Goal: Information Seeking & Learning: Check status

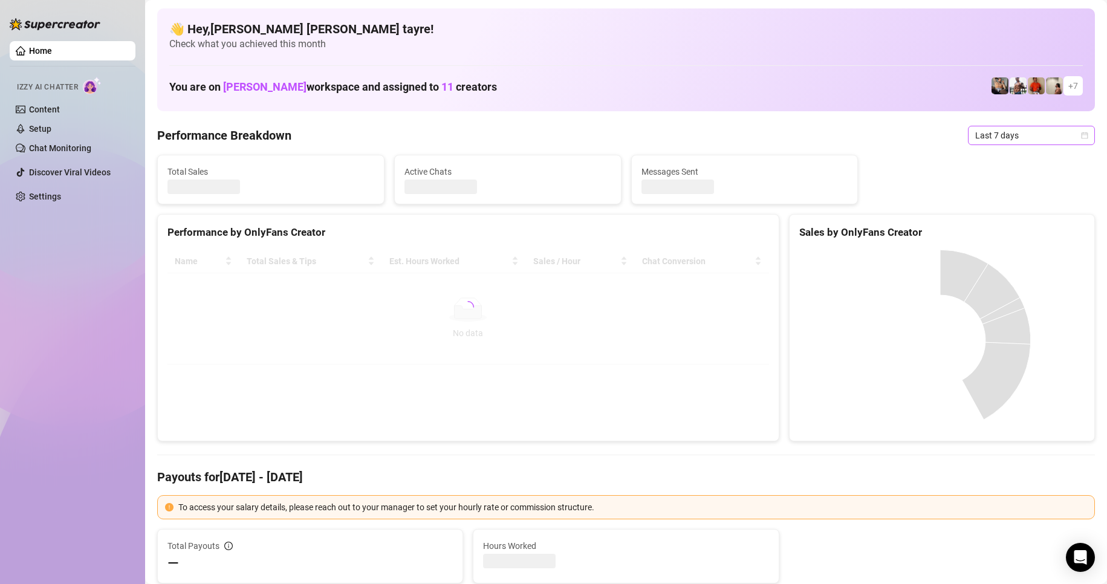
click at [1008, 130] on span "Last 7 days" at bounding box center [1031, 135] width 112 height 18
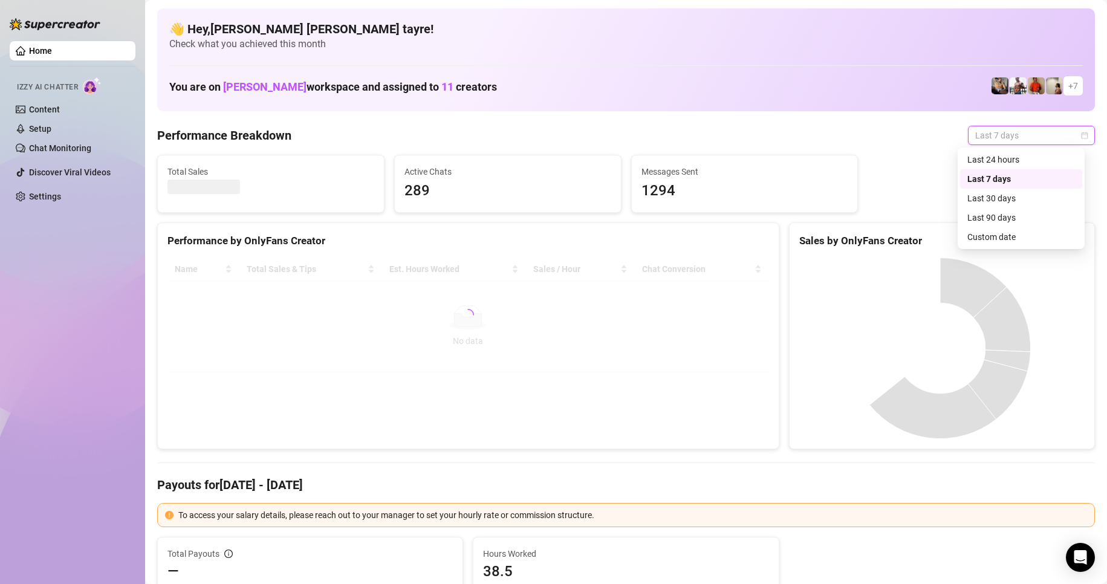
click at [1000, 238] on div "Custom date" at bounding box center [1021, 236] width 108 height 13
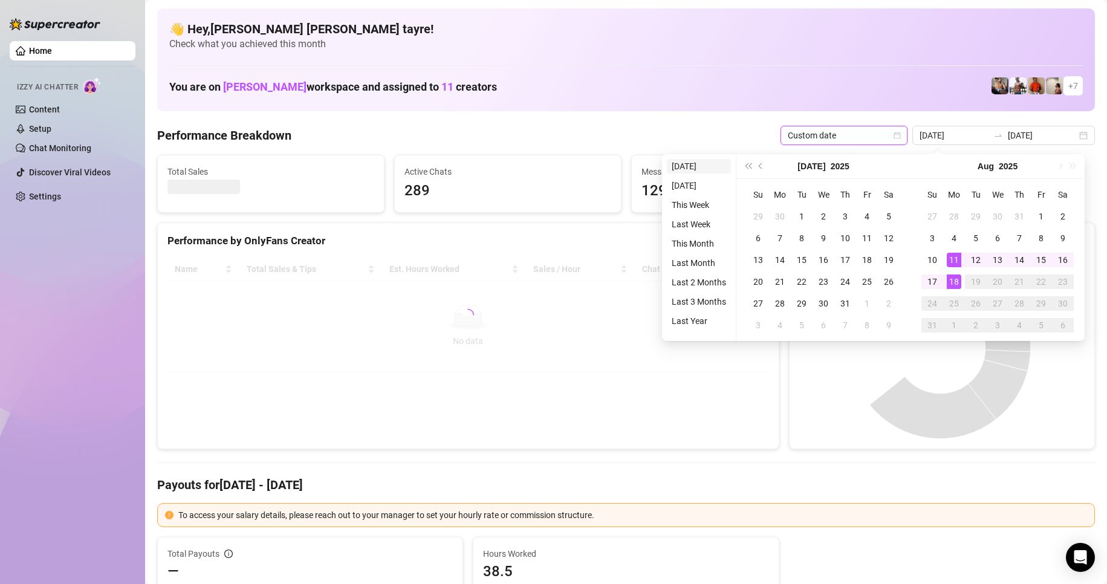
type input "[DATE]"
click at [680, 169] on li "[DATE]" at bounding box center [699, 166] width 64 height 15
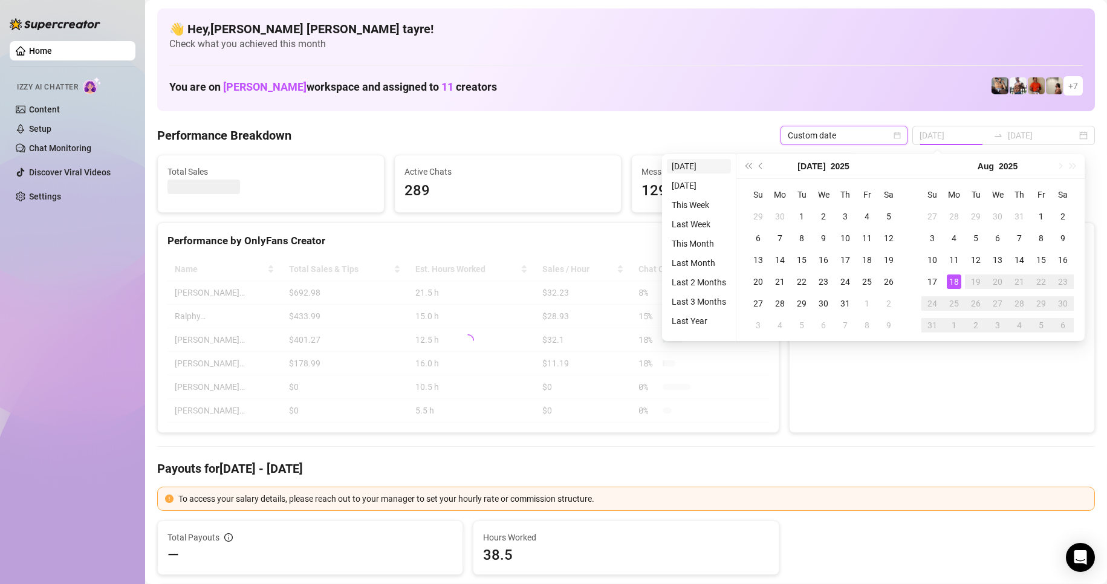
type input "[DATE]"
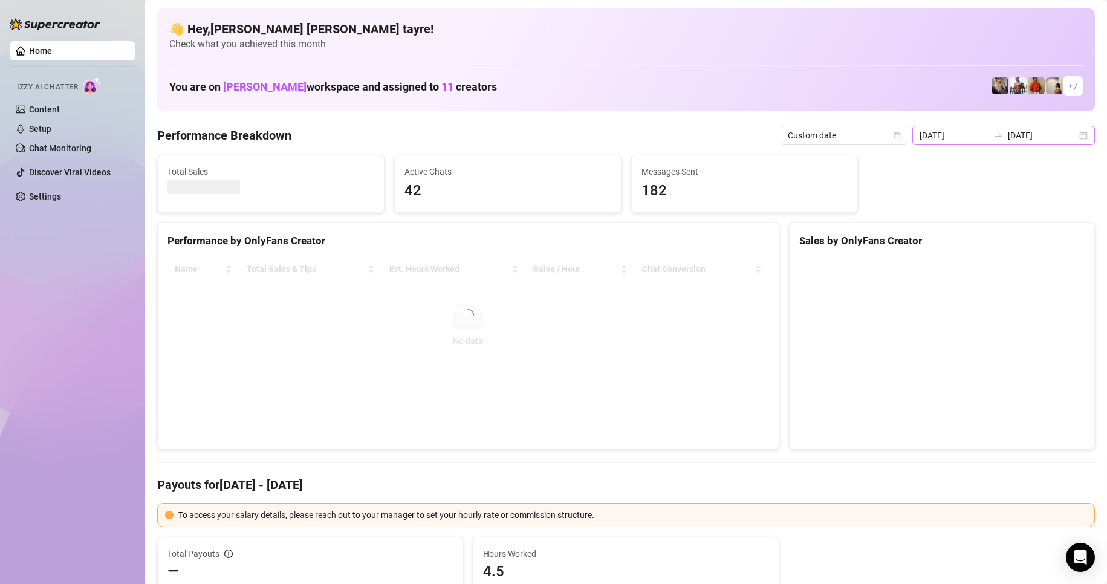
click at [999, 135] on icon "swap-right" at bounding box center [998, 136] width 10 height 10
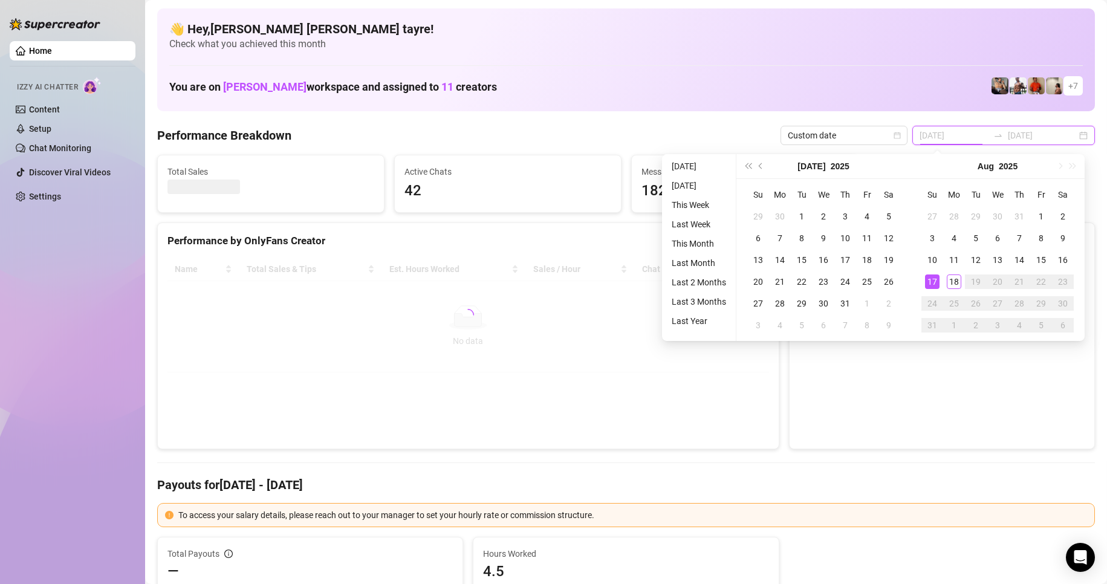
type input "[DATE]"
click at [678, 167] on li "[DATE]" at bounding box center [699, 166] width 64 height 15
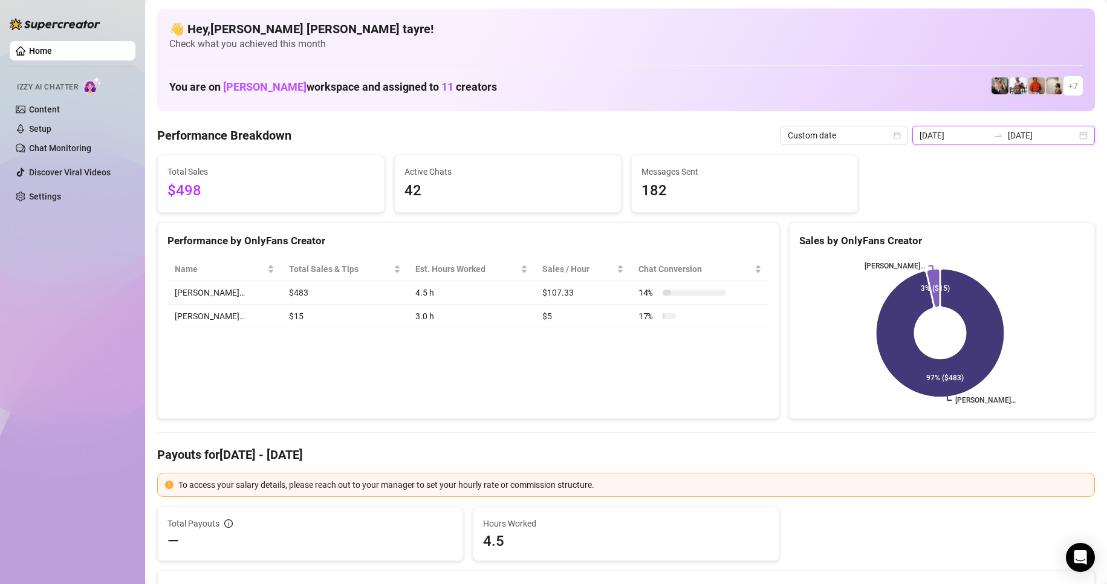
click at [1026, 141] on input "[DATE]" at bounding box center [1042, 135] width 69 height 13
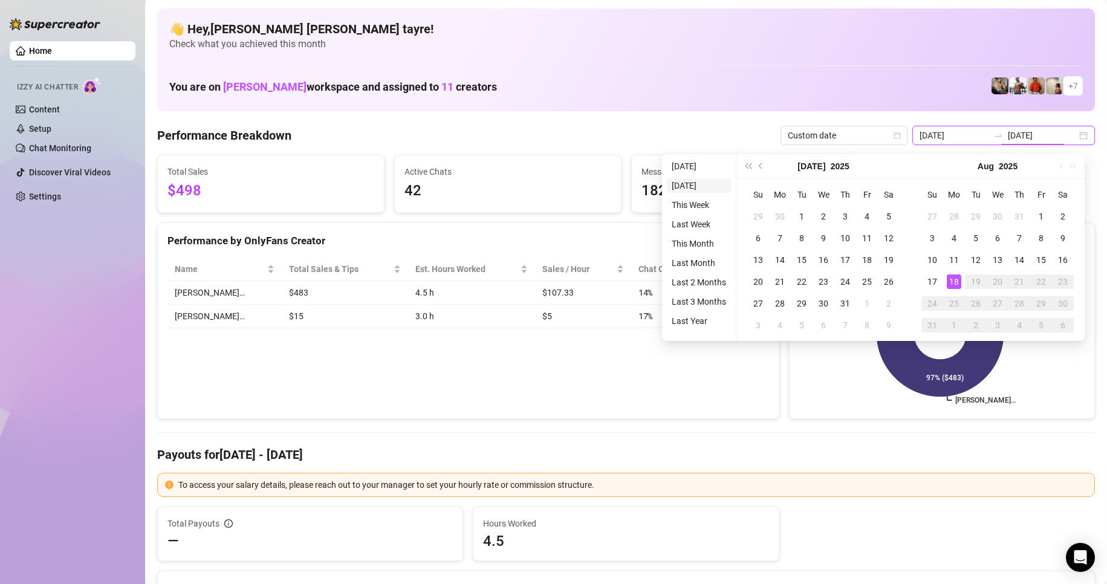
type input "[DATE]"
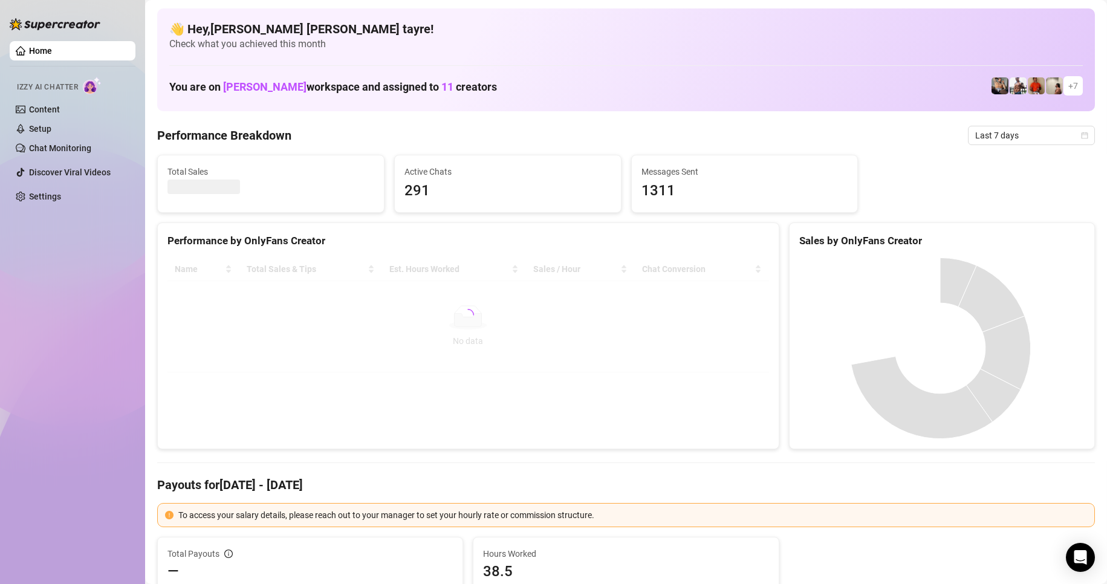
click at [103, 348] on div "Home Izzy AI Chatter Content Setup Chat Monitoring Discover Viral Videos Settin…" at bounding box center [73, 286] width 126 height 573
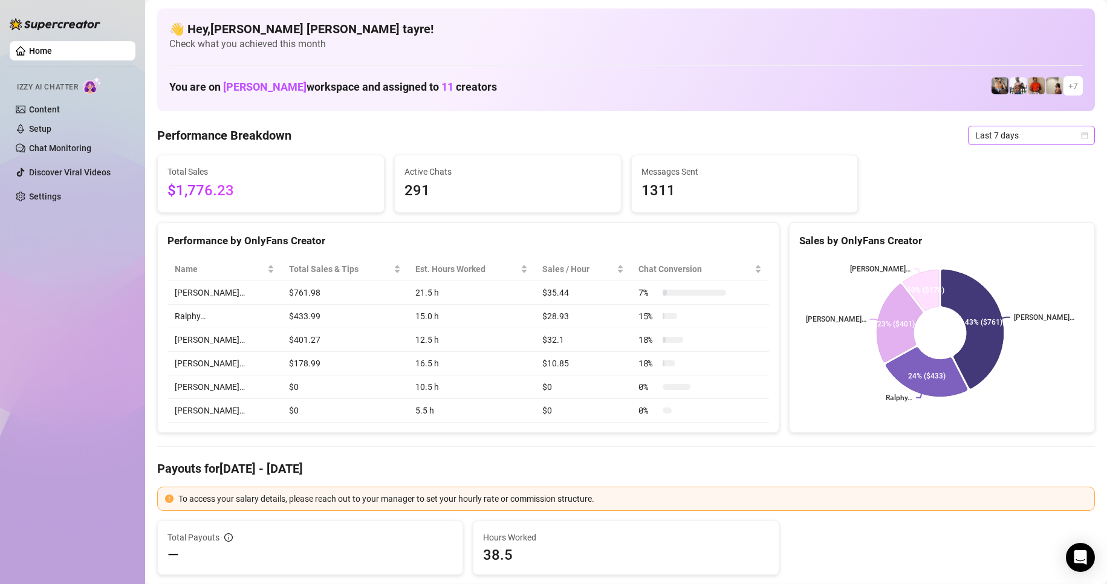
click at [996, 129] on span "Last 7 days" at bounding box center [1031, 135] width 112 height 18
click at [988, 239] on div "Custom date" at bounding box center [1021, 236] width 108 height 13
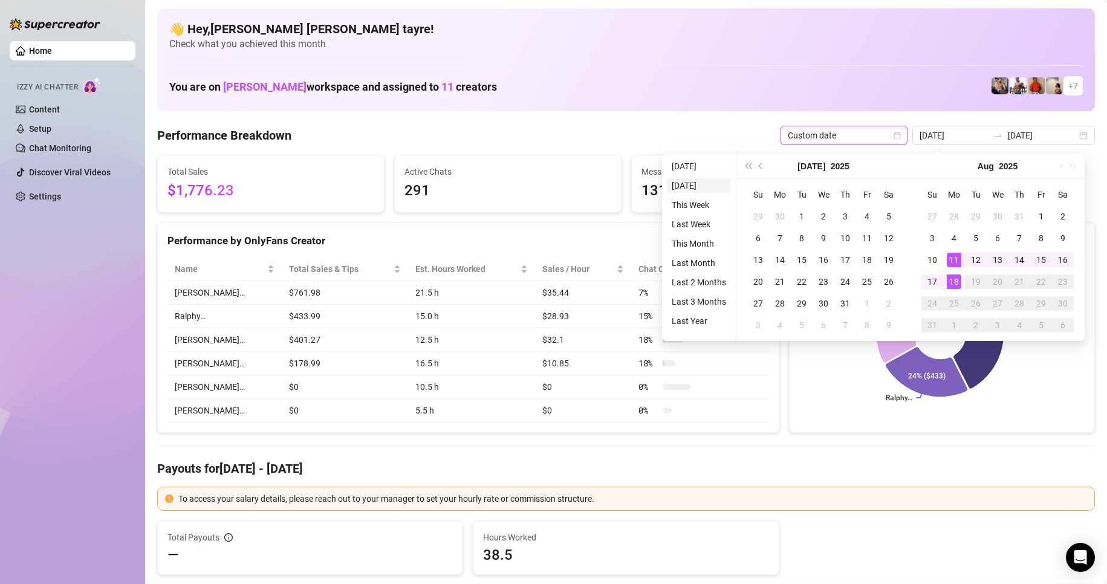
type input "[DATE]"
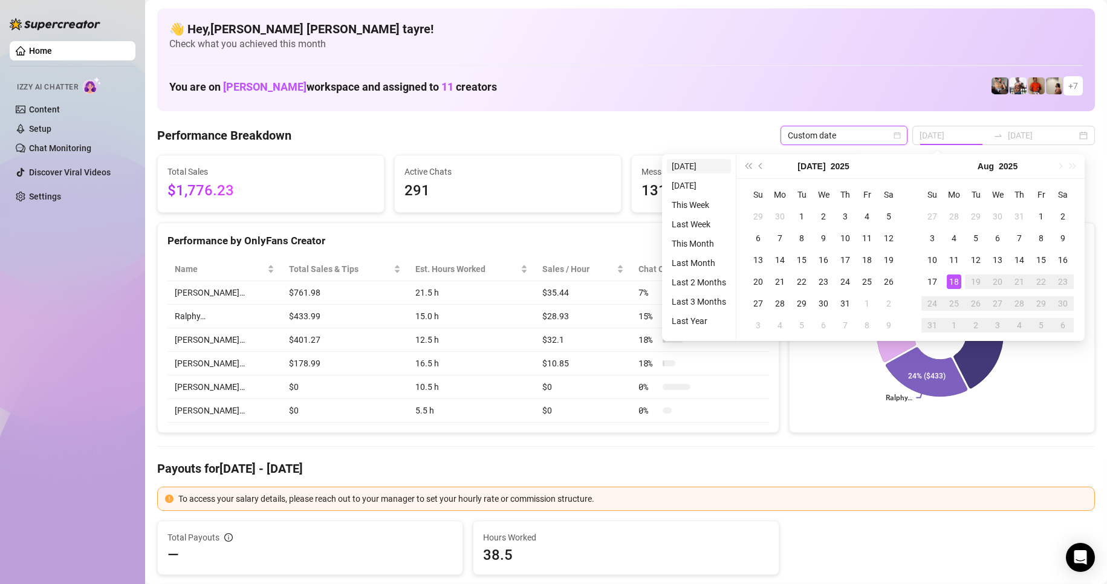
click at [695, 165] on li "[DATE]" at bounding box center [699, 166] width 64 height 15
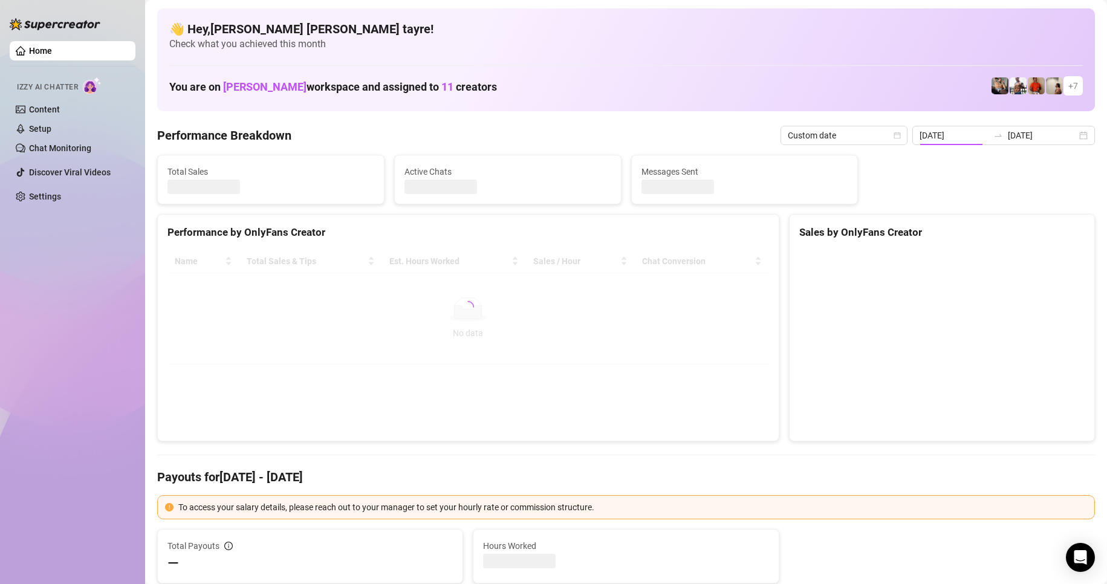
type input "[DATE]"
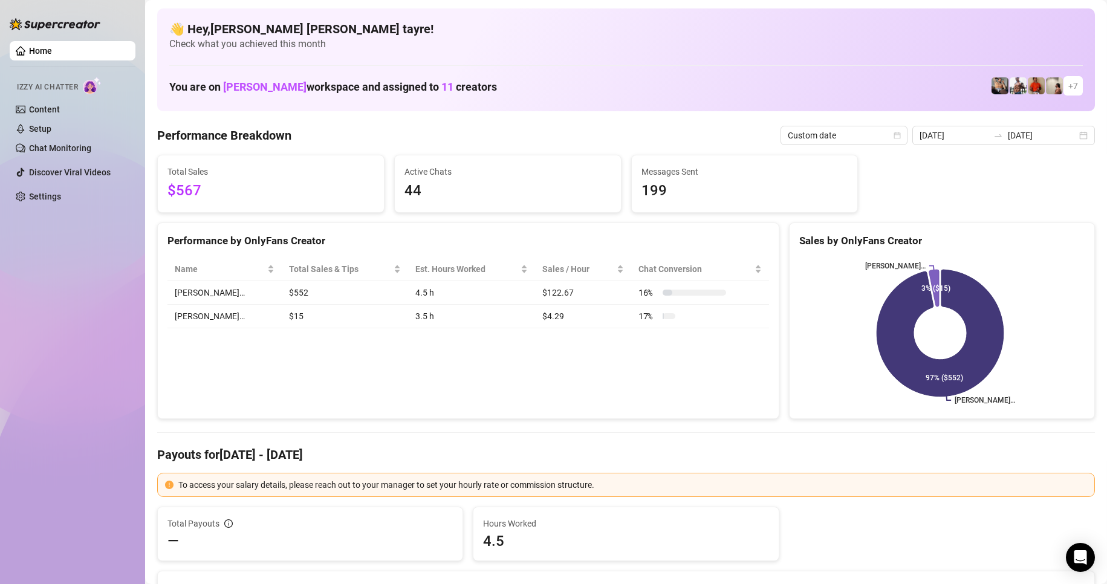
click at [511, 170] on span "Active Chats" at bounding box center [507, 171] width 207 height 13
click at [962, 140] on input "[DATE]" at bounding box center [953, 135] width 69 height 13
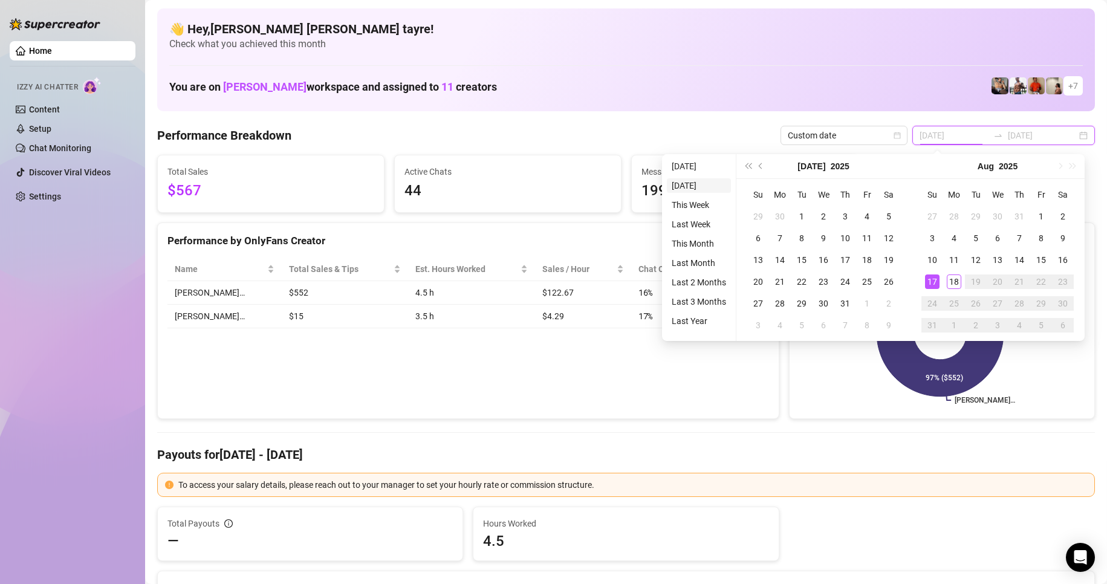
type input "[DATE]"
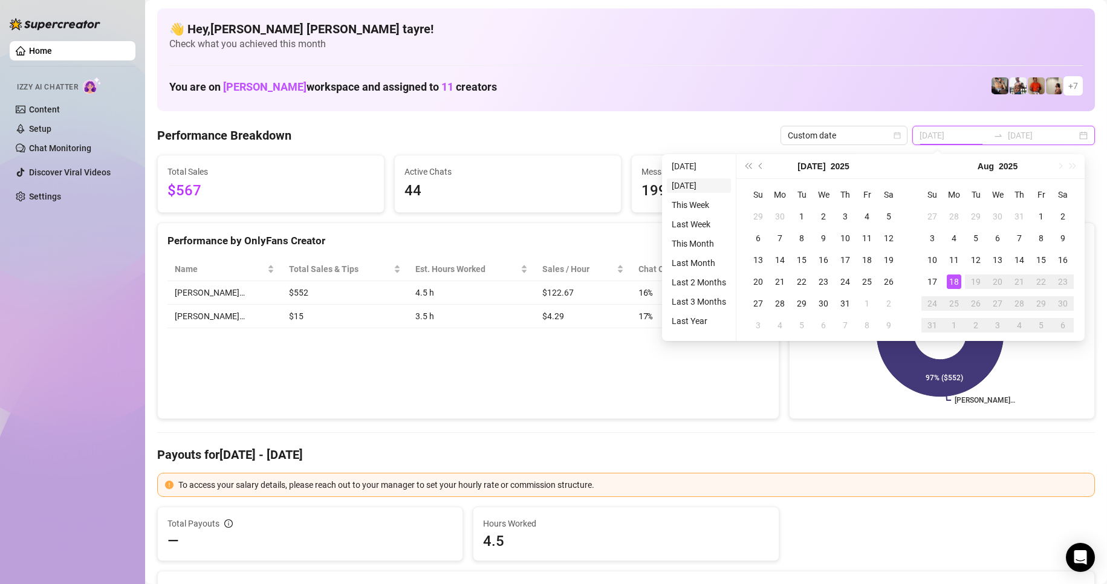
type input "[DATE]"
click at [690, 239] on li "This Month" at bounding box center [699, 243] width 64 height 15
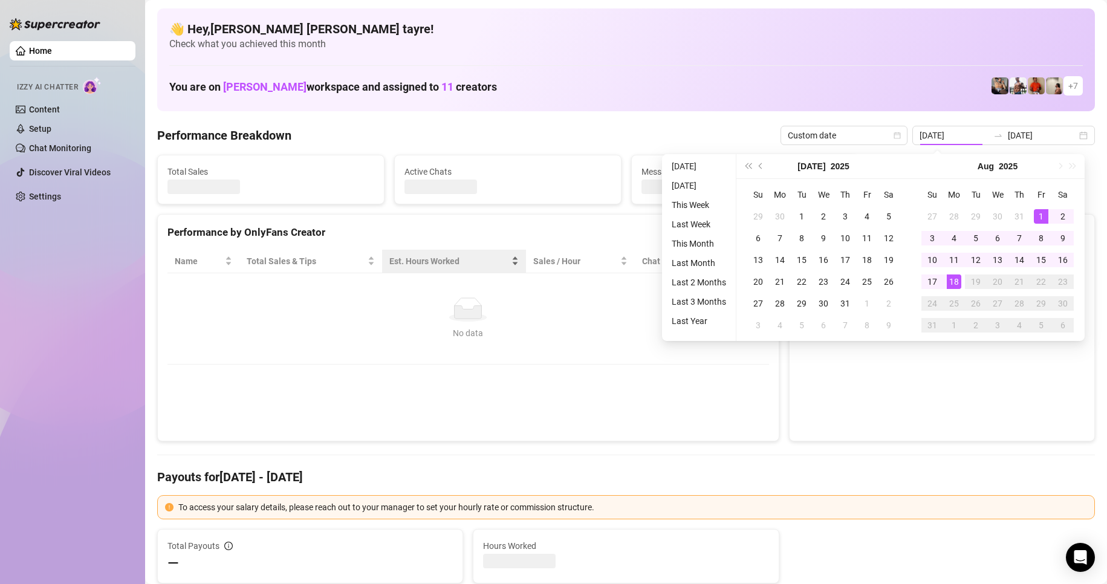
type input "[DATE]"
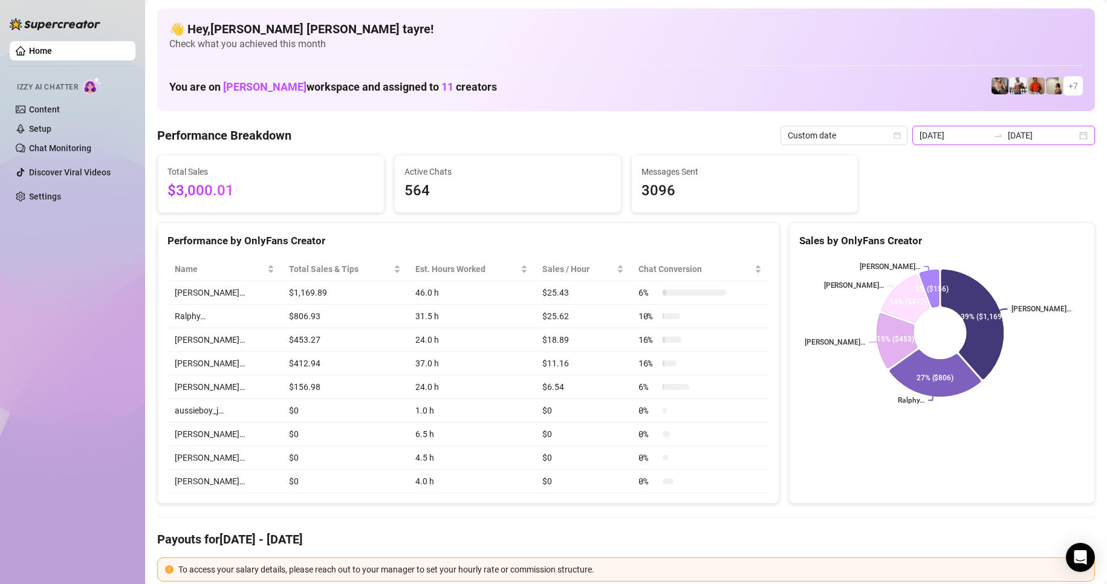
click at [970, 139] on input "[DATE]" at bounding box center [953, 135] width 69 height 13
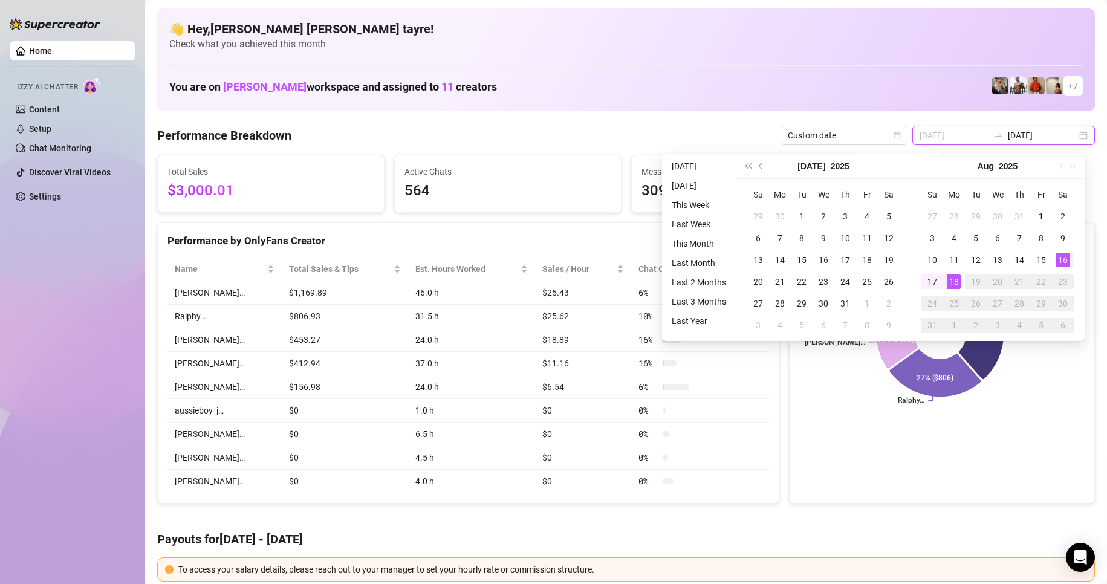
type input "2025-08-16"
drag, startPoint x: 1060, startPoint y: 258, endPoint x: 969, endPoint y: 285, distance: 94.5
click at [1060, 258] on div "16" at bounding box center [1062, 260] width 15 height 15
click at [915, 487] on div "Sales by OnlyFans Creator JUSTIN… Ralphy… Wayne… George… Nathaniel… 39% ($1,169…" at bounding box center [942, 363] width 306 height 282
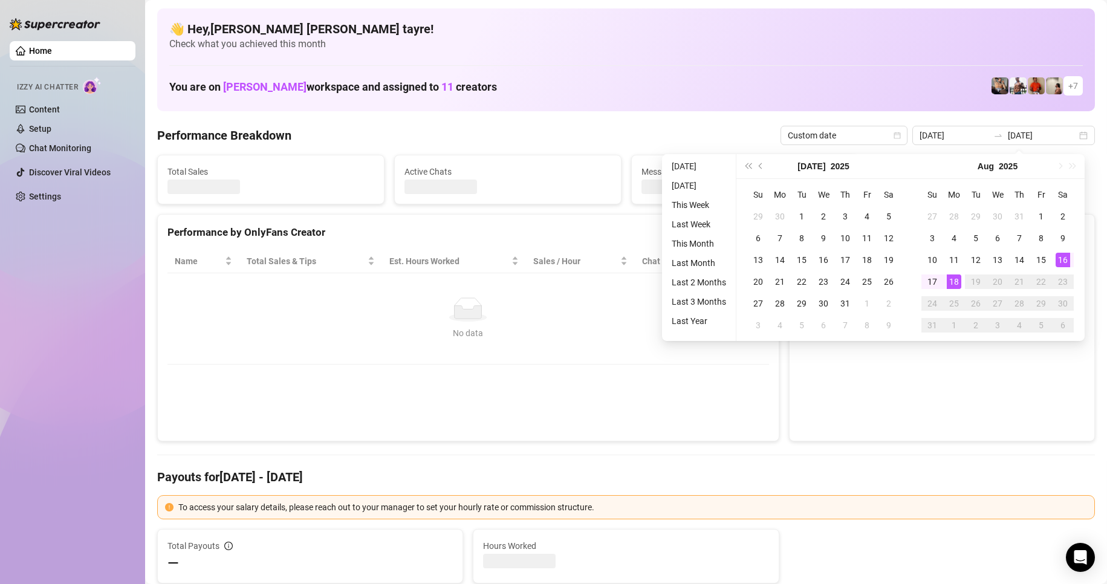
type input "2025-08-16"
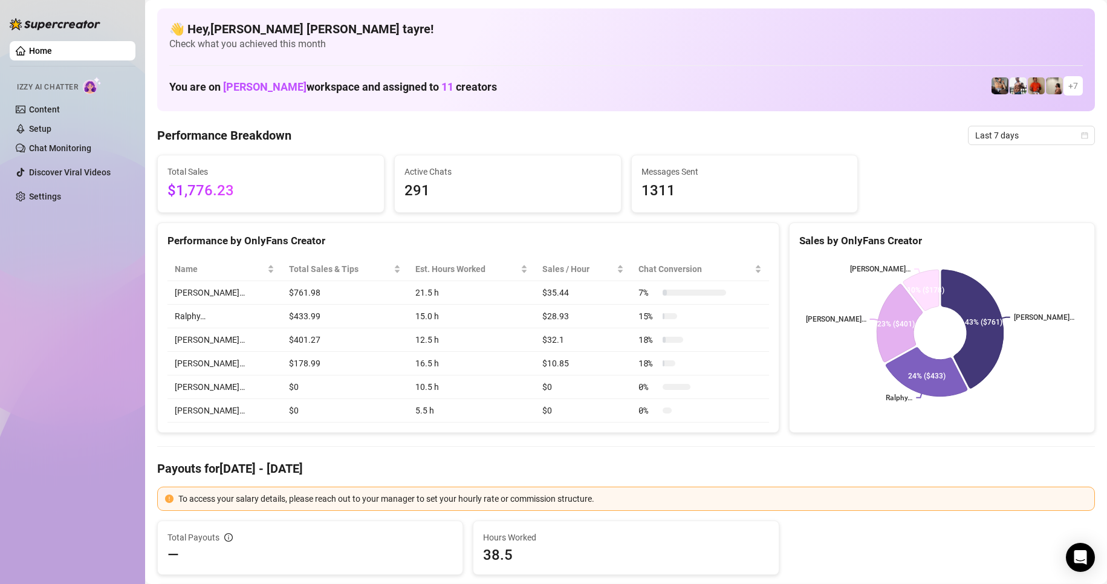
drag, startPoint x: 129, startPoint y: 348, endPoint x: 2, endPoint y: 314, distance: 131.0
click at [129, 348] on div "Home Izzy AI Chatter Content Setup Chat Monitoring Discover Viral Videos Settin…" at bounding box center [73, 286] width 126 height 573
drag, startPoint x: 92, startPoint y: 316, endPoint x: 117, endPoint y: 308, distance: 26.0
click at [92, 316] on div "Home Izzy AI Chatter Content Setup Chat Monitoring Discover Viral Videos Settin…" at bounding box center [73, 286] width 126 height 573
click at [975, 136] on span "Last 7 days" at bounding box center [1031, 135] width 112 height 18
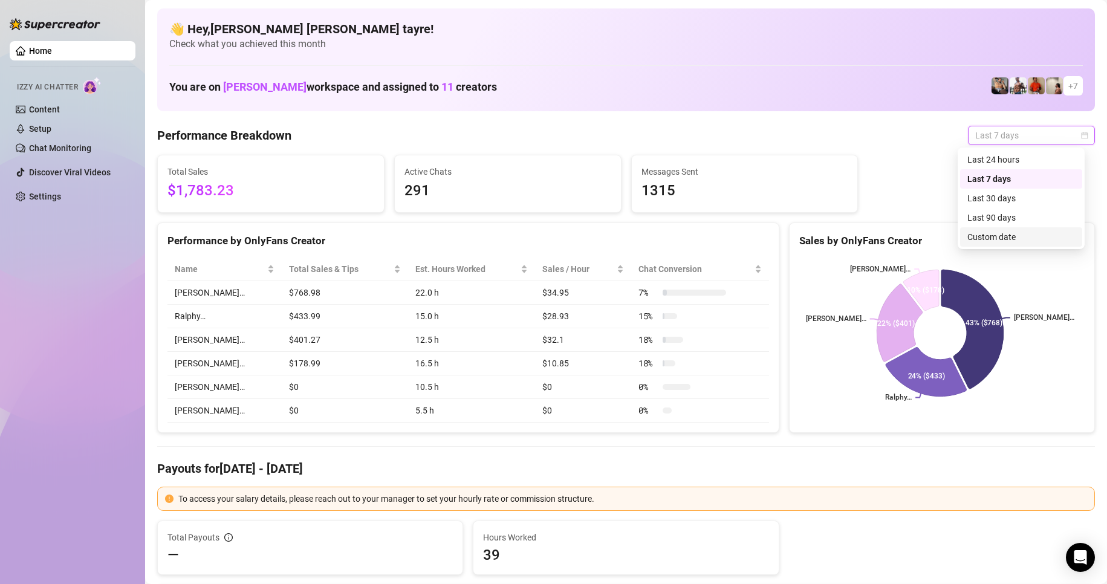
click at [985, 240] on div "Custom date" at bounding box center [1021, 236] width 108 height 13
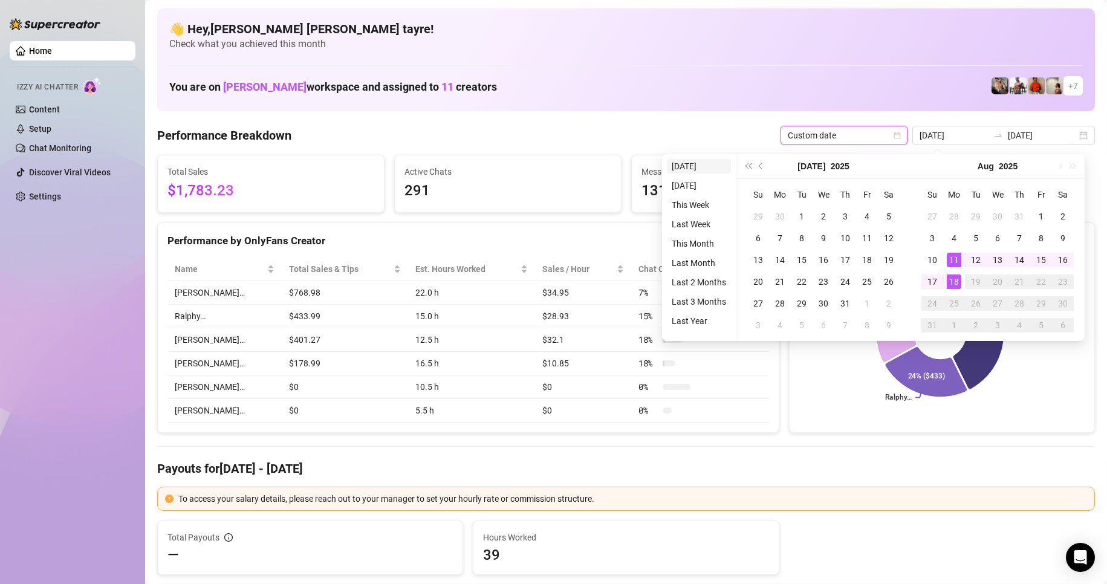
type input "[DATE]"
click at [701, 171] on li "[DATE]" at bounding box center [699, 166] width 64 height 15
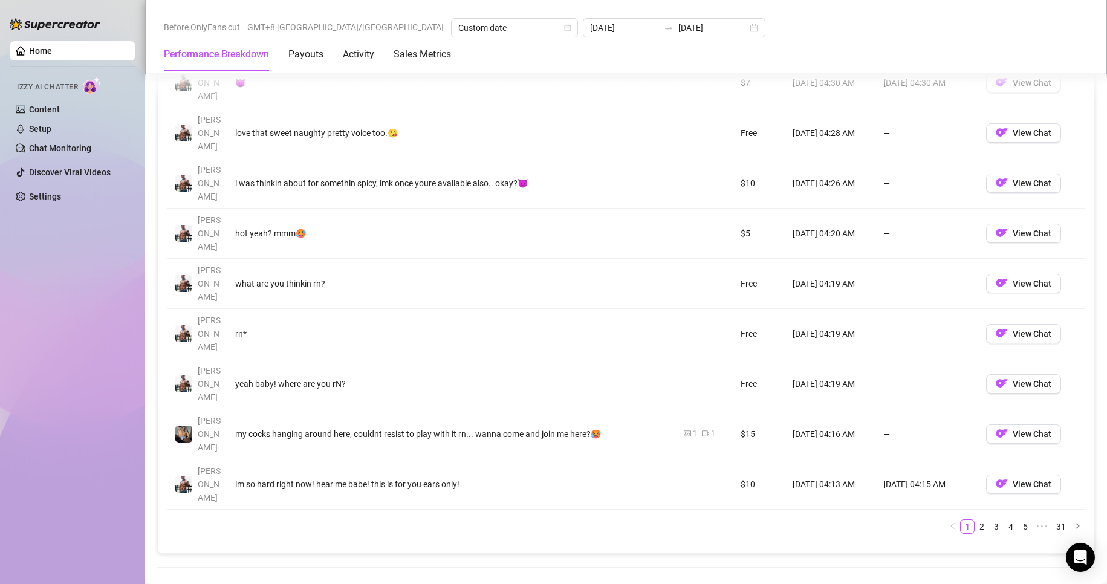
scroll to position [1451, 0]
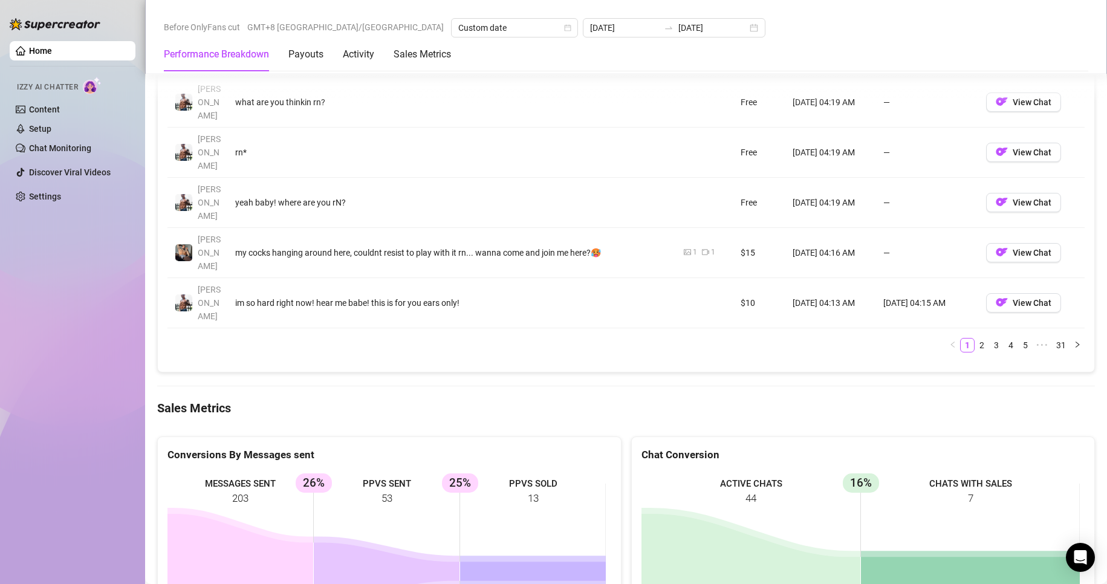
drag, startPoint x: 273, startPoint y: 306, endPoint x: 190, endPoint y: 325, distance: 84.5
click at [268, 436] on div "Conversions By Messages sent MESSAGES SENT 203 PPVS SENT 53 26% PPVS SOLD 13 25%" at bounding box center [389, 549] width 464 height 227
click at [95, 334] on div "Home Izzy AI Chatter Content Setup Chat Monitoring Discover Viral Videos Settin…" at bounding box center [73, 286] width 126 height 573
click at [62, 554] on div "Home Izzy AI Chatter Content Setup Chat Monitoring Discover Viral Videos Settin…" at bounding box center [73, 286] width 126 height 573
click at [47, 383] on div "Home Izzy AI Chatter Content Setup Chat Monitoring Discover Viral Videos Settin…" at bounding box center [73, 286] width 126 height 573
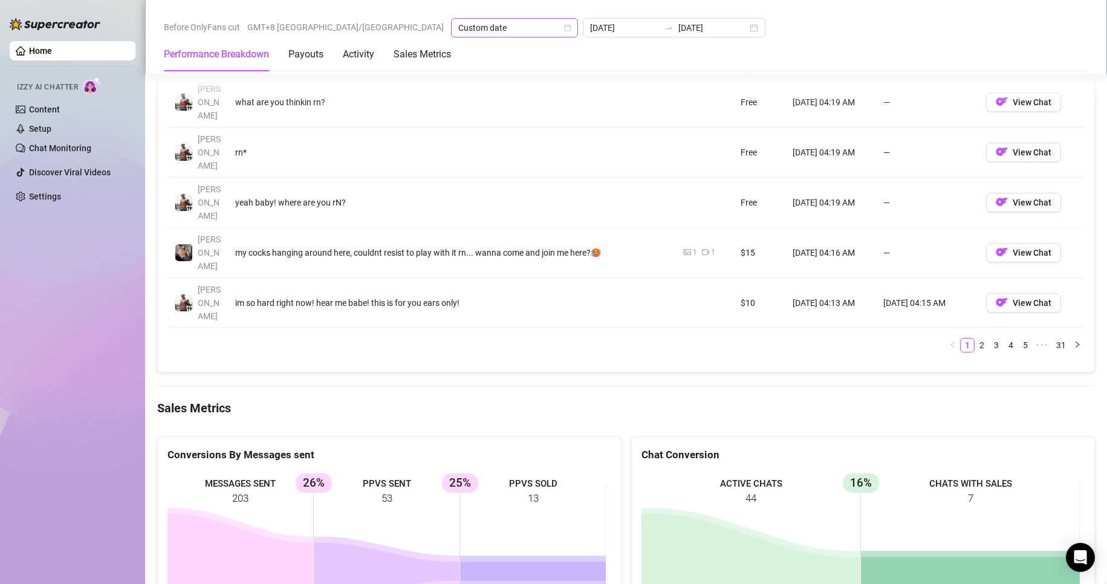
click at [458, 30] on span "Custom date" at bounding box center [514, 28] width 112 height 18
click at [590, 34] on input "[DATE]" at bounding box center [624, 27] width 69 height 13
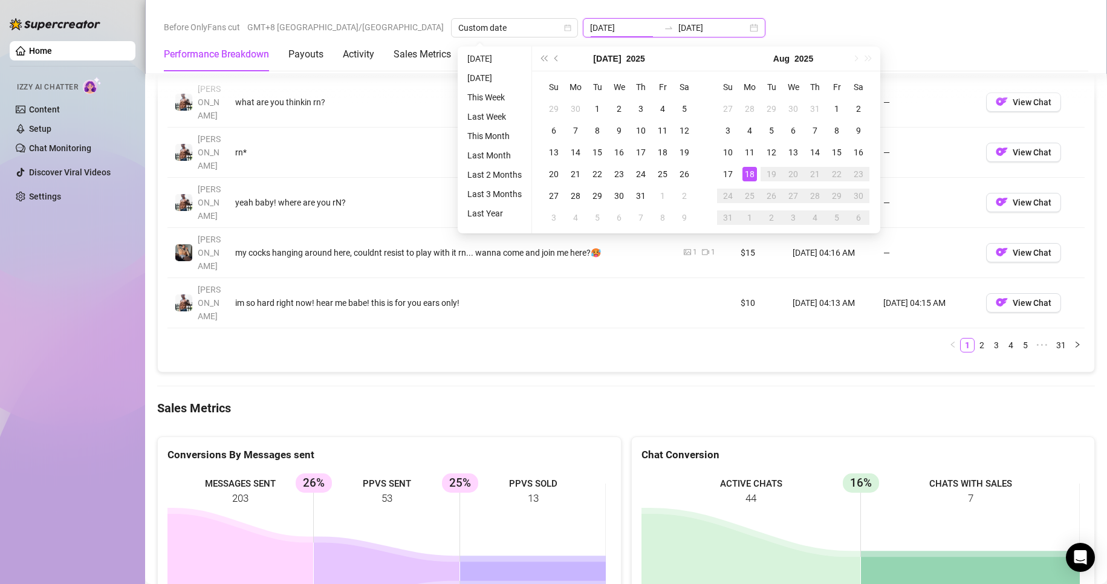
click at [678, 26] on input "[DATE]" at bounding box center [712, 27] width 69 height 13
type input "[DATE]"
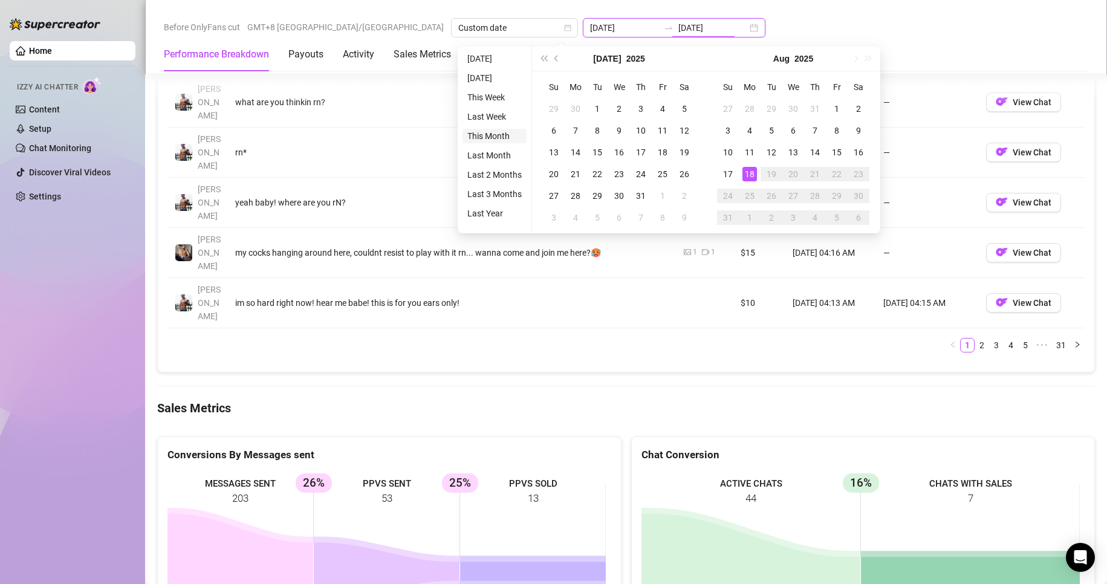
type input "[DATE]"
click at [488, 131] on li "This Month" at bounding box center [494, 136] width 64 height 15
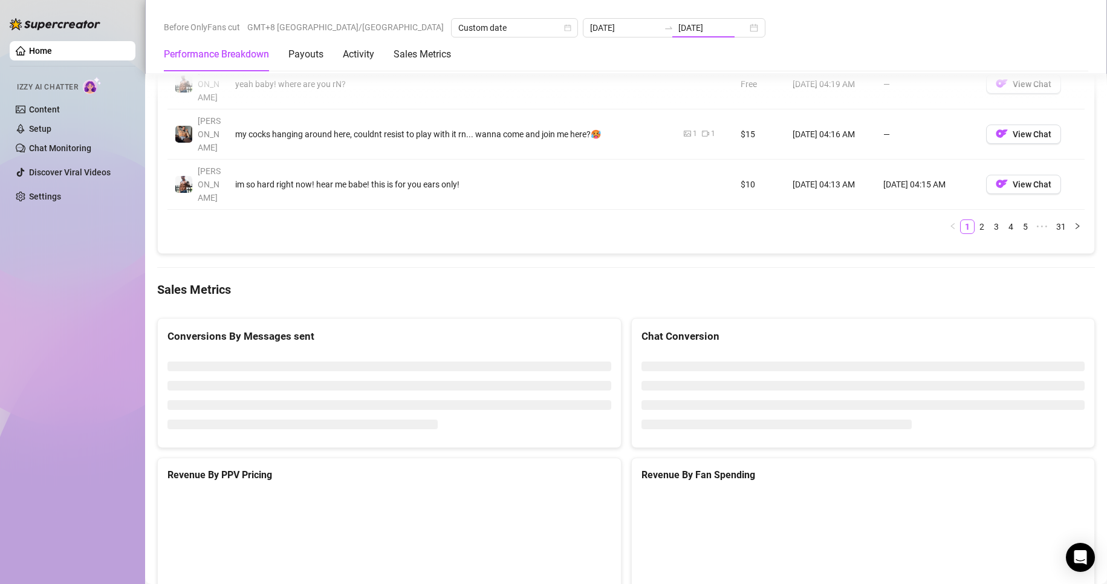
type input "[DATE]"
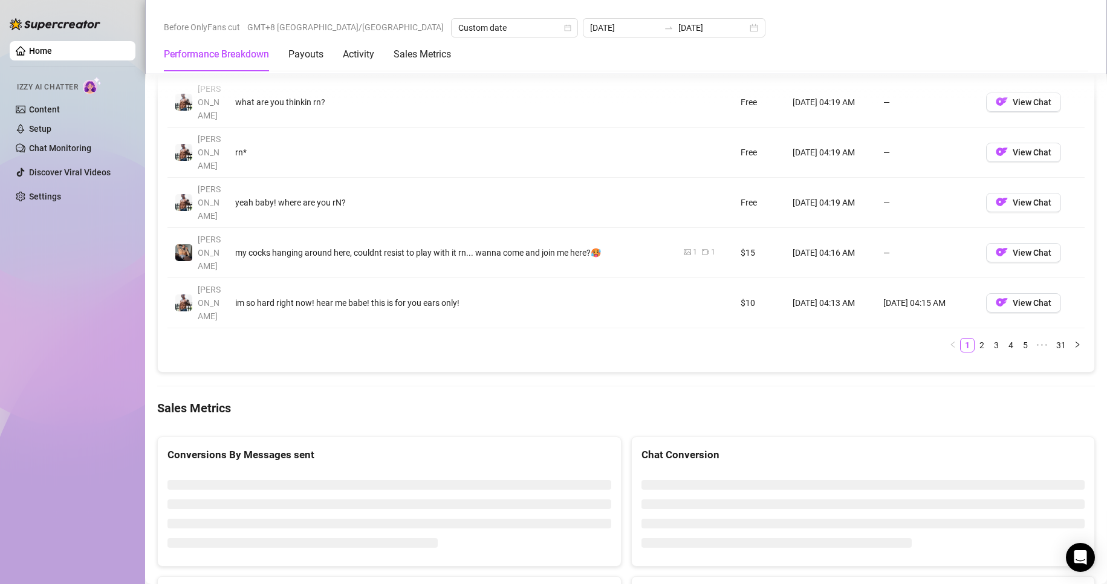
click at [105, 329] on div "Home Izzy AI Chatter Content Setup Chat Monitoring Discover Viral Videos Settin…" at bounding box center [73, 286] width 126 height 573
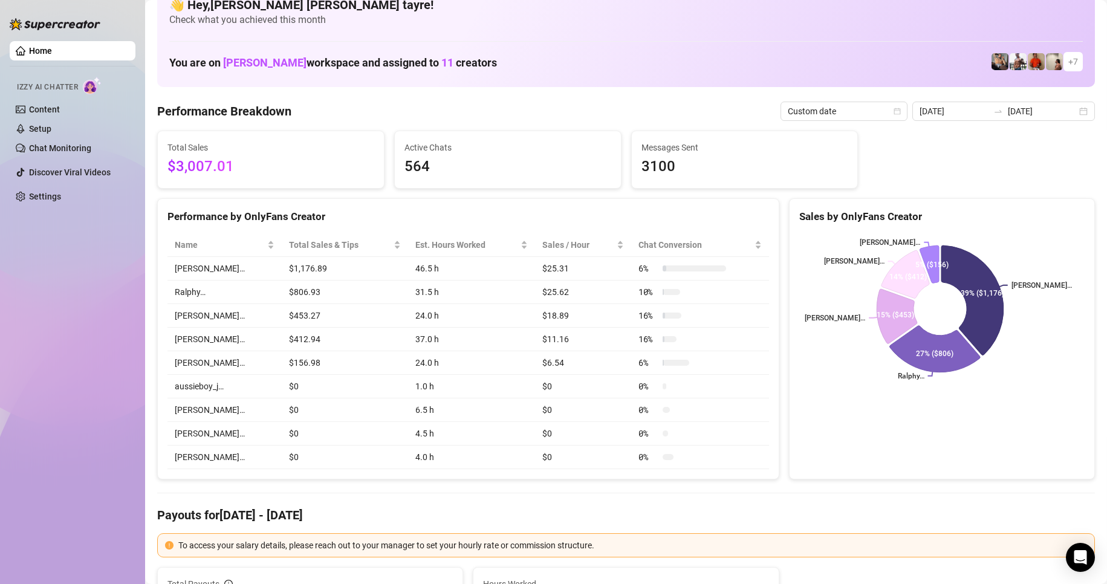
scroll to position [0, 0]
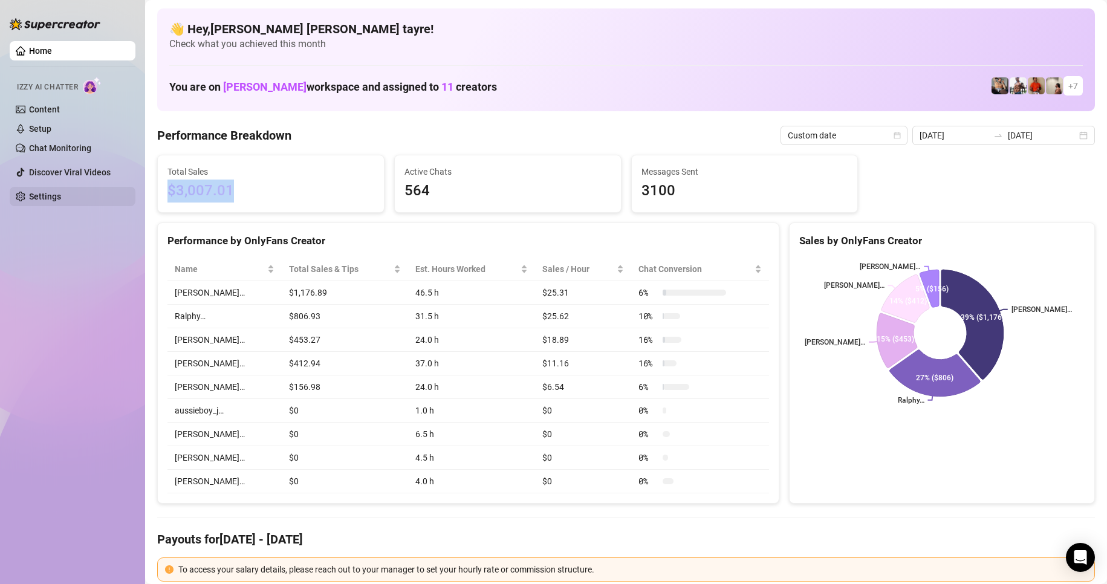
drag, startPoint x: 282, startPoint y: 195, endPoint x: 131, endPoint y: 196, distance: 151.1
click at [132, 195] on div "Home Izzy AI Chatter Content Setup Chat Monitoring Discover Viral Videos Settin…" at bounding box center [553, 292] width 1107 height 584
click at [94, 326] on div "Home Izzy AI Chatter Content Setup Chat Monitoring Discover Viral Videos Settin…" at bounding box center [73, 286] width 126 height 573
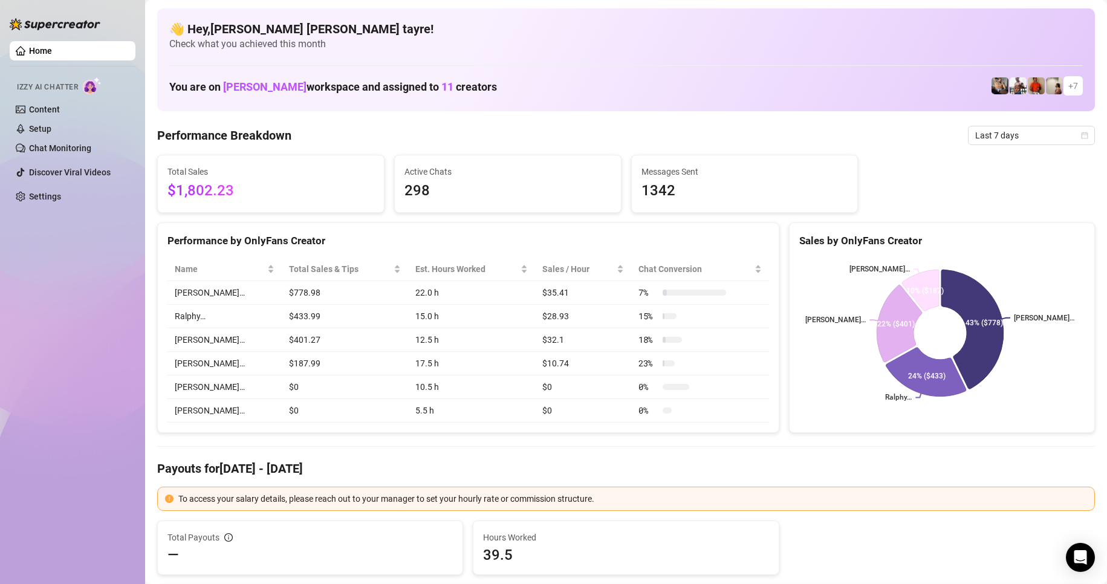
click at [514, 198] on span "298" at bounding box center [507, 191] width 207 height 23
click at [975, 137] on span "Last 7 days" at bounding box center [1031, 135] width 112 height 18
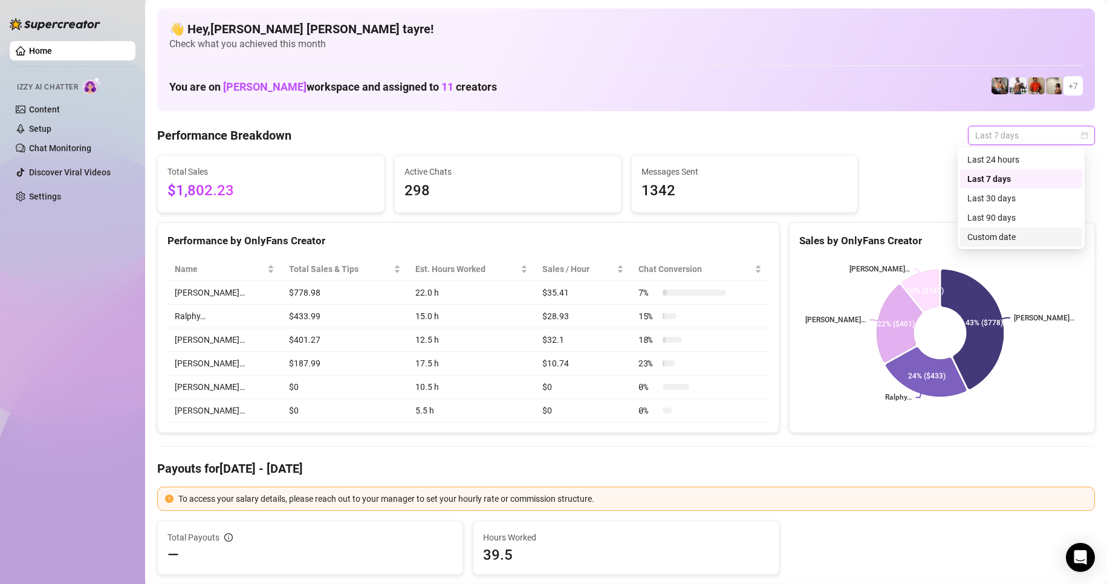
click at [976, 235] on div "Custom date" at bounding box center [1021, 236] width 108 height 13
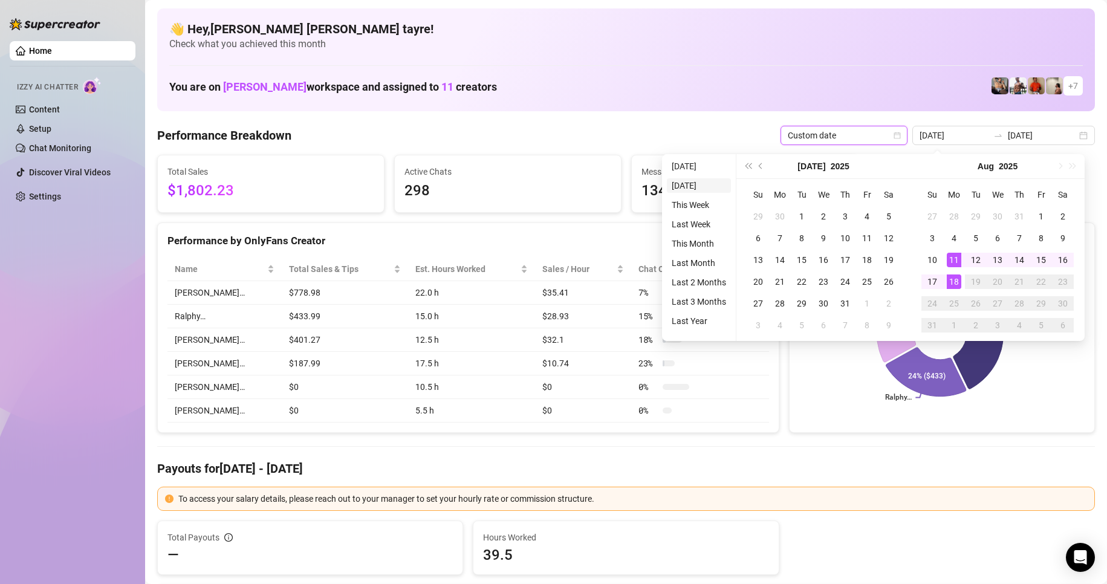
type input "[DATE]"
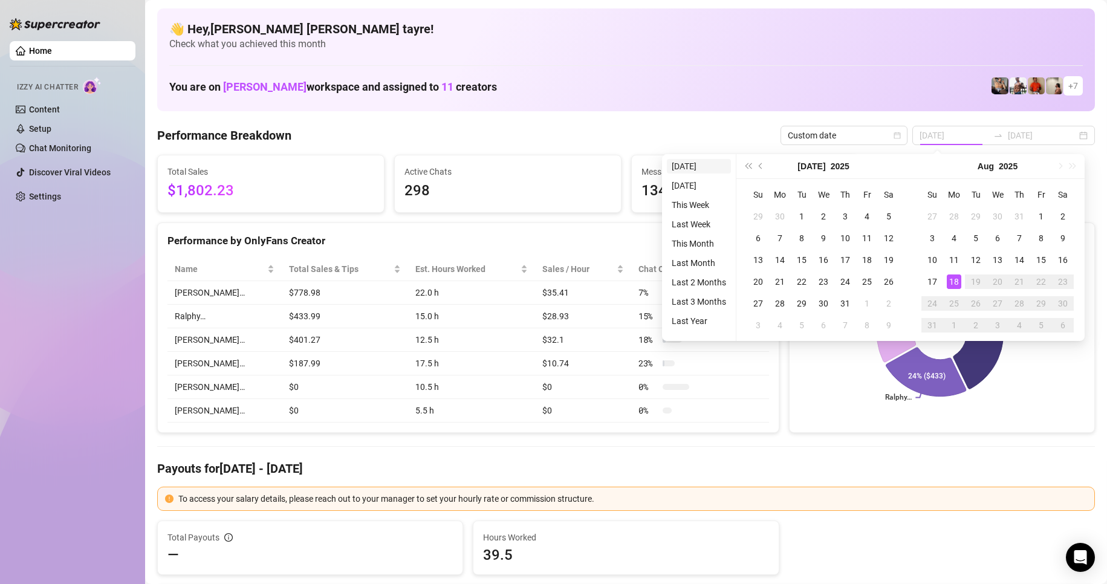
click at [694, 169] on li "[DATE]" at bounding box center [699, 166] width 64 height 15
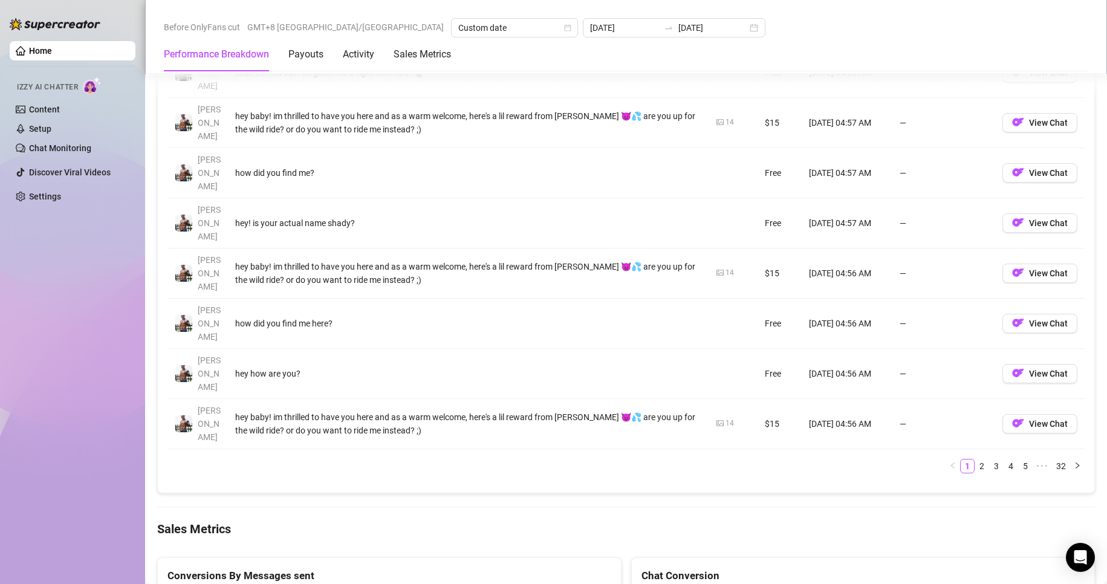
scroll to position [1451, 0]
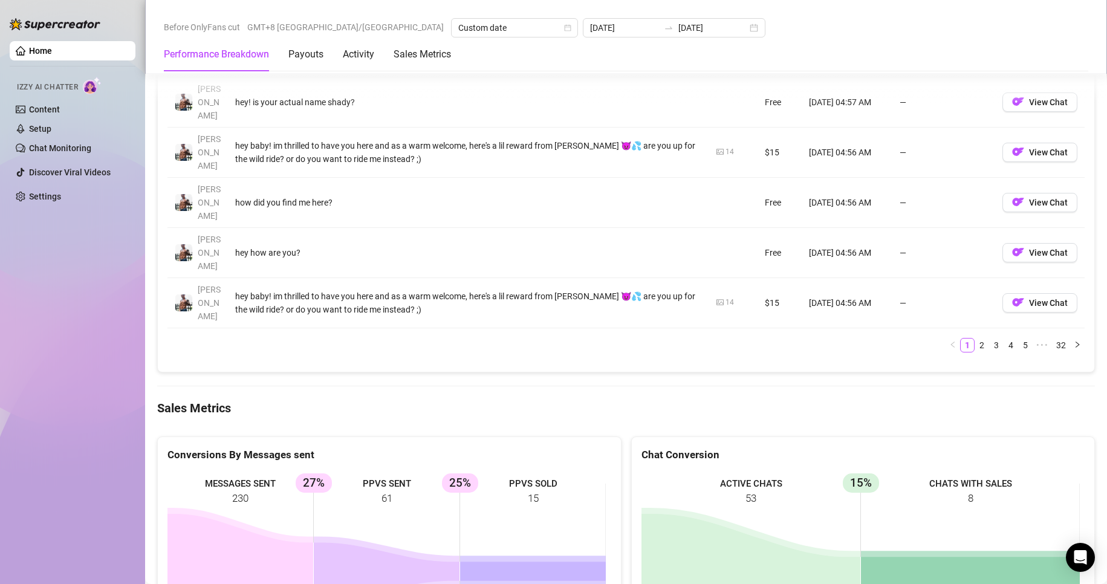
drag, startPoint x: 352, startPoint y: 346, endPoint x: 334, endPoint y: 345, distance: 18.2
click at [336, 472] on rect at bounding box center [386, 562] width 438 height 181
click at [81, 282] on div "Home Izzy AI Chatter Content Setup Chat Monitoring Discover Viral Videos Settin…" at bounding box center [73, 286] width 126 height 573
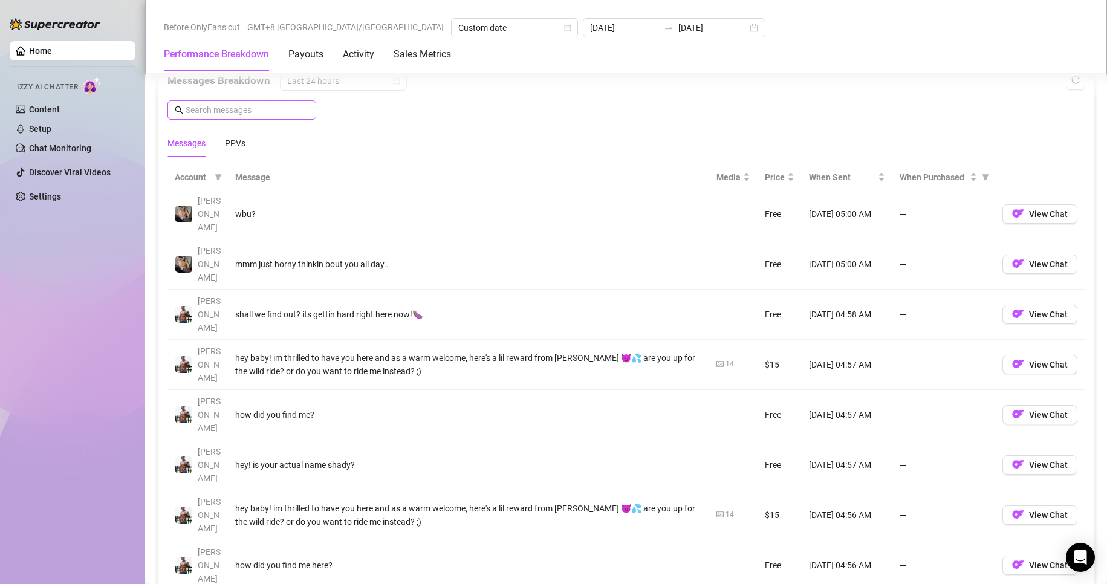
scroll to position [1028, 0]
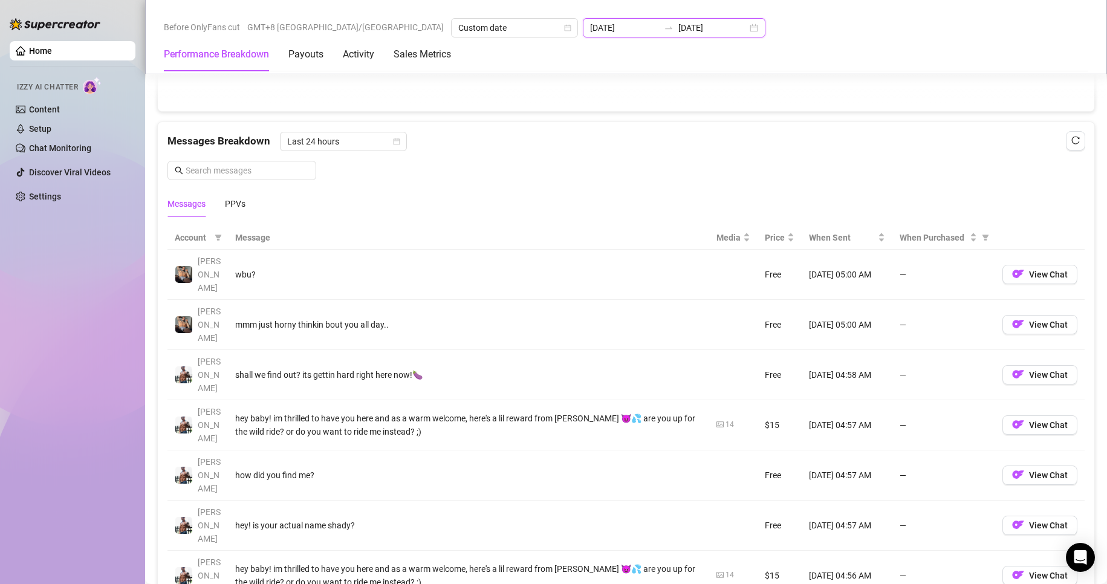
click at [590, 27] on input "[DATE]" at bounding box center [624, 27] width 69 height 13
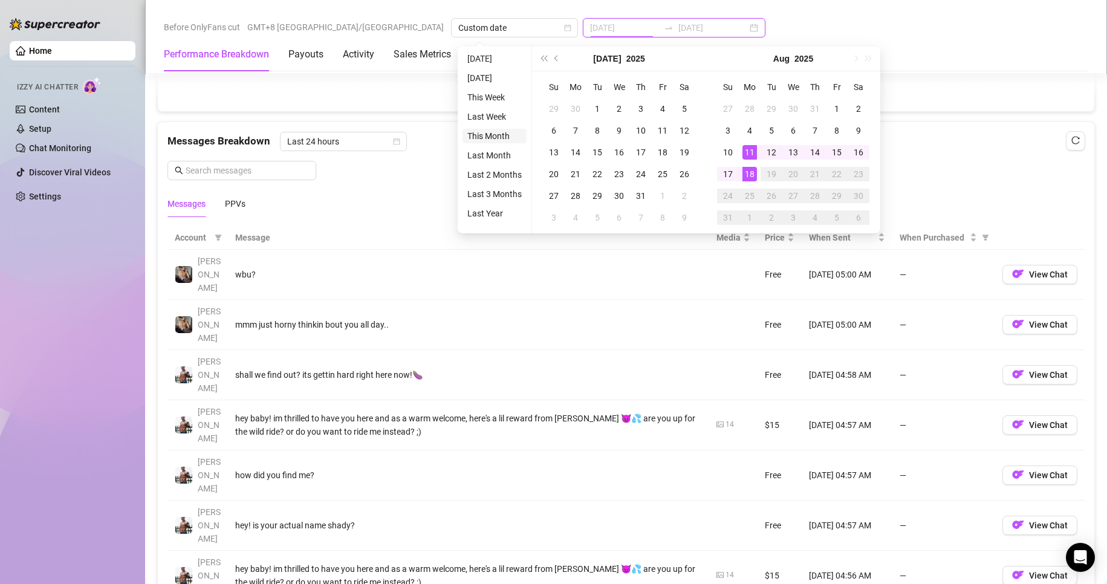
type input "[DATE]"
click at [485, 134] on li "This Month" at bounding box center [494, 136] width 64 height 15
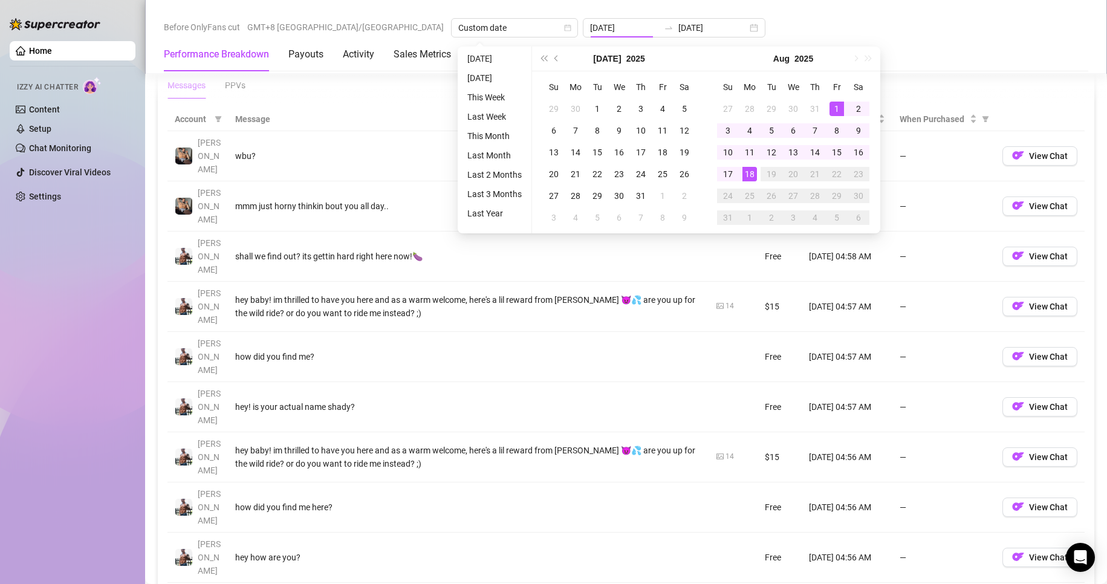
type input "[DATE]"
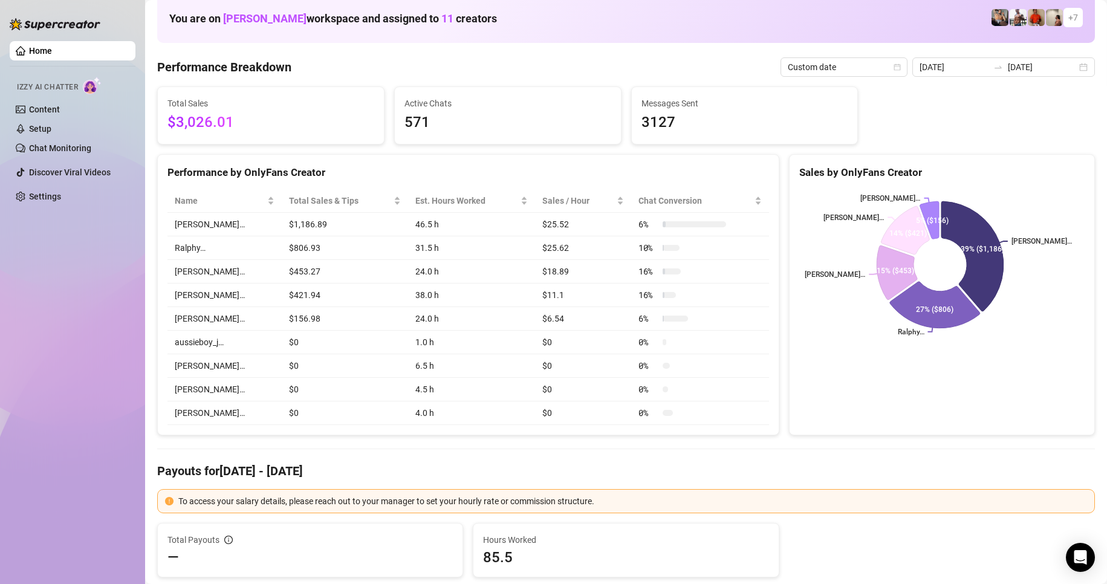
scroll to position [0, 0]
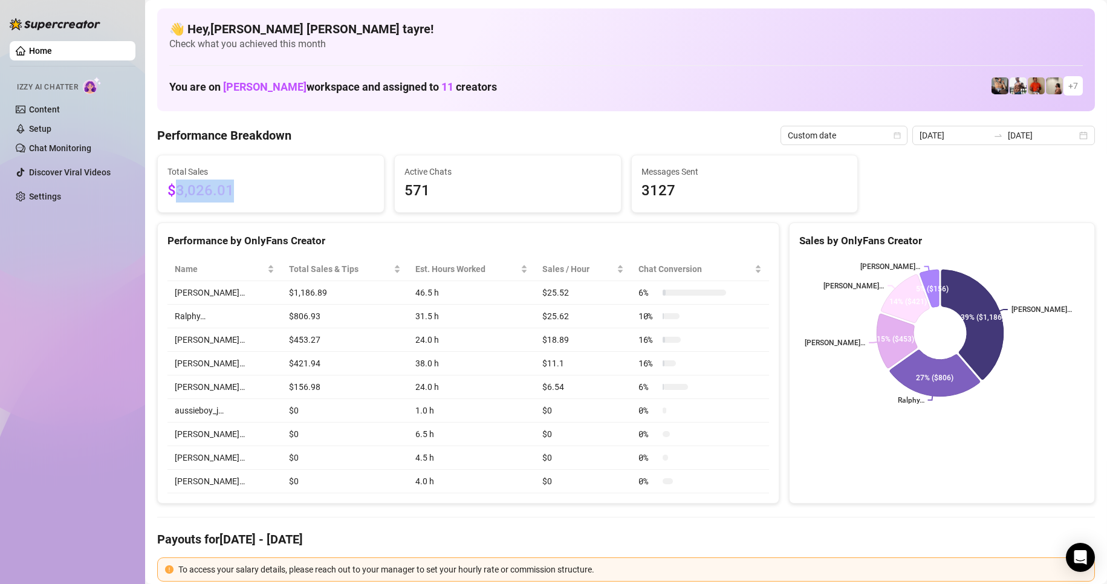
drag, startPoint x: 274, startPoint y: 192, endPoint x: 179, endPoint y: 192, distance: 95.5
click at [179, 192] on span "$3,026.01" at bounding box center [270, 191] width 207 height 23
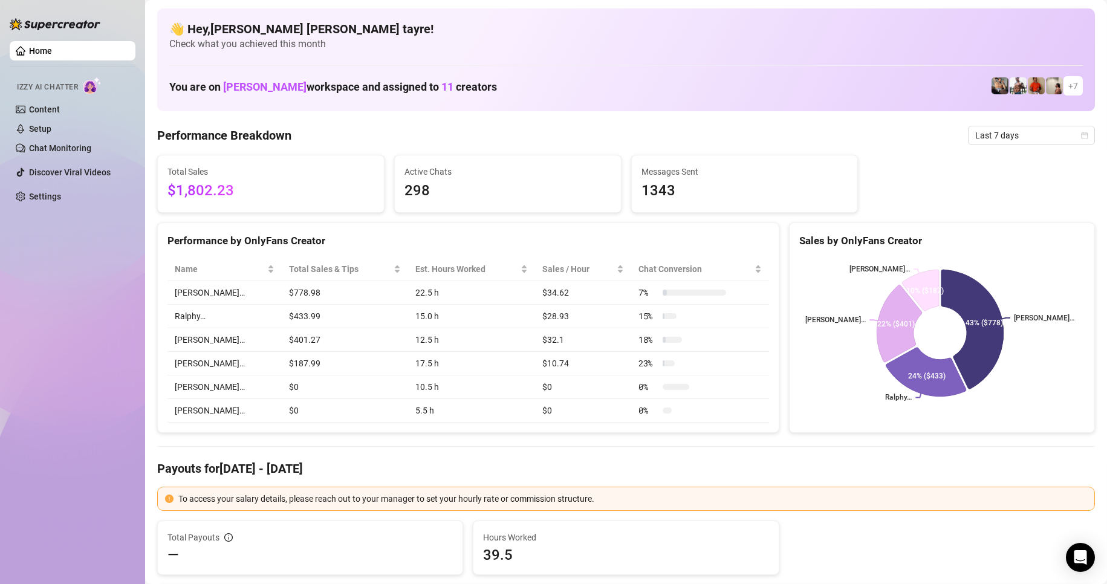
click at [58, 319] on div "Home Izzy AI Chatter Content Setup Chat Monitoring Discover Viral Videos Settin…" at bounding box center [73, 286] width 126 height 573
click at [999, 130] on span "Last 7 days" at bounding box center [1031, 135] width 112 height 18
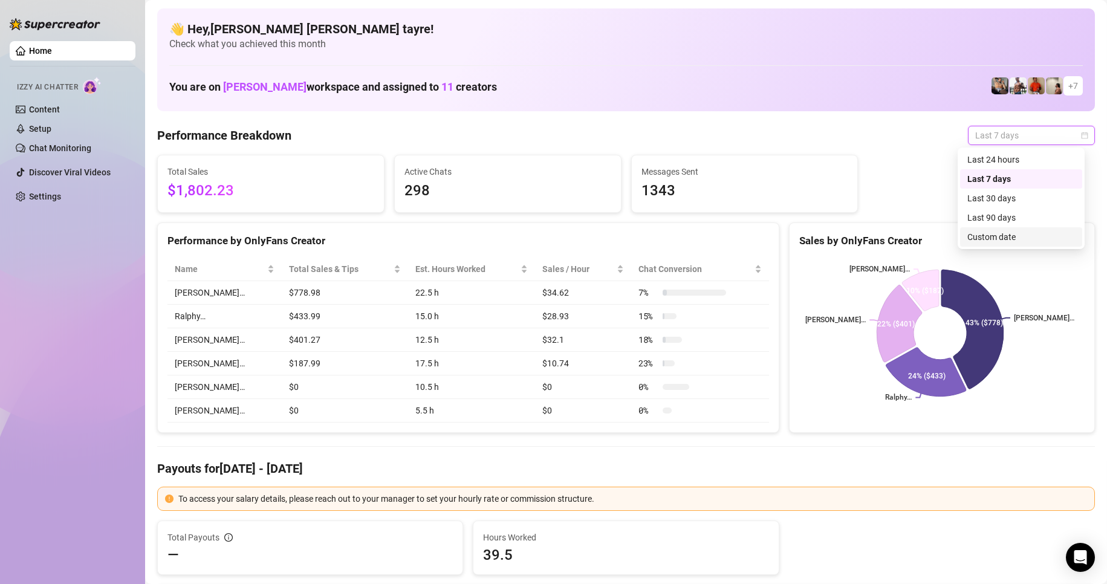
click at [979, 238] on div "Custom date" at bounding box center [1021, 236] width 108 height 13
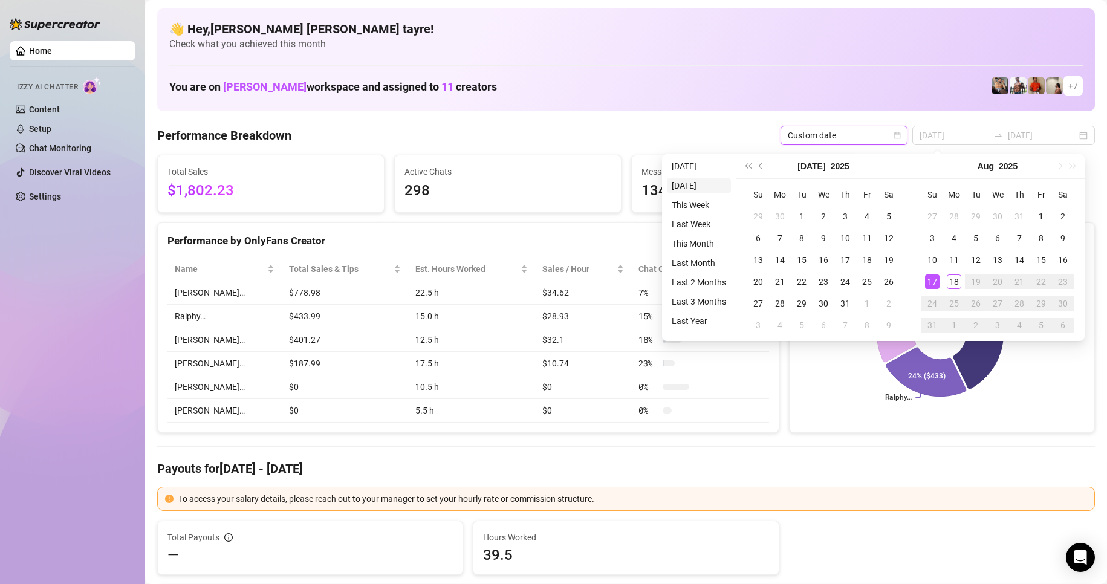
type input "[DATE]"
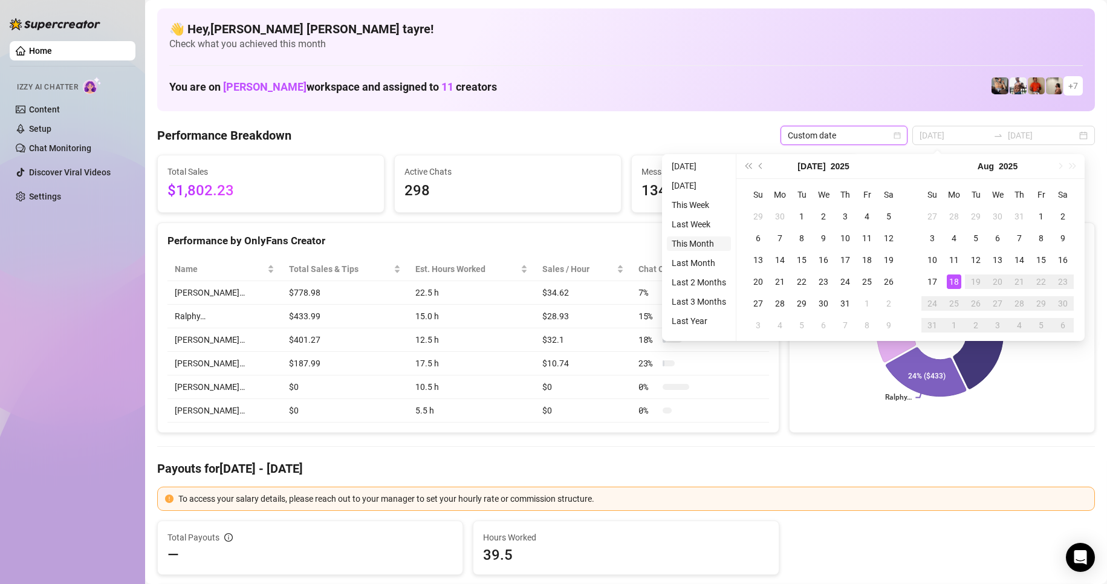
type input "[DATE]"
click at [686, 242] on li "This Month" at bounding box center [699, 243] width 64 height 15
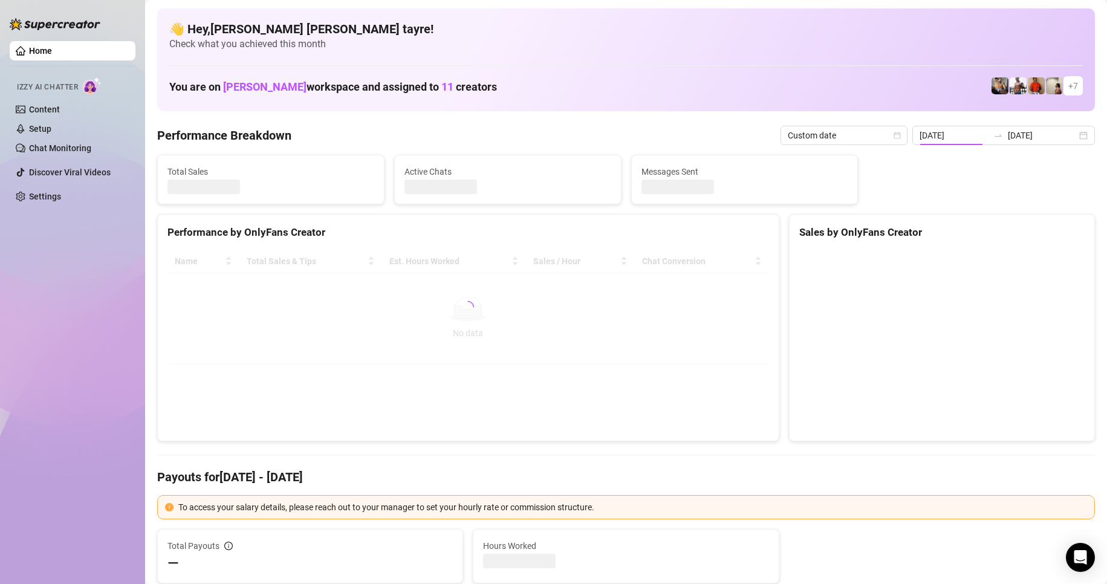
type input "[DATE]"
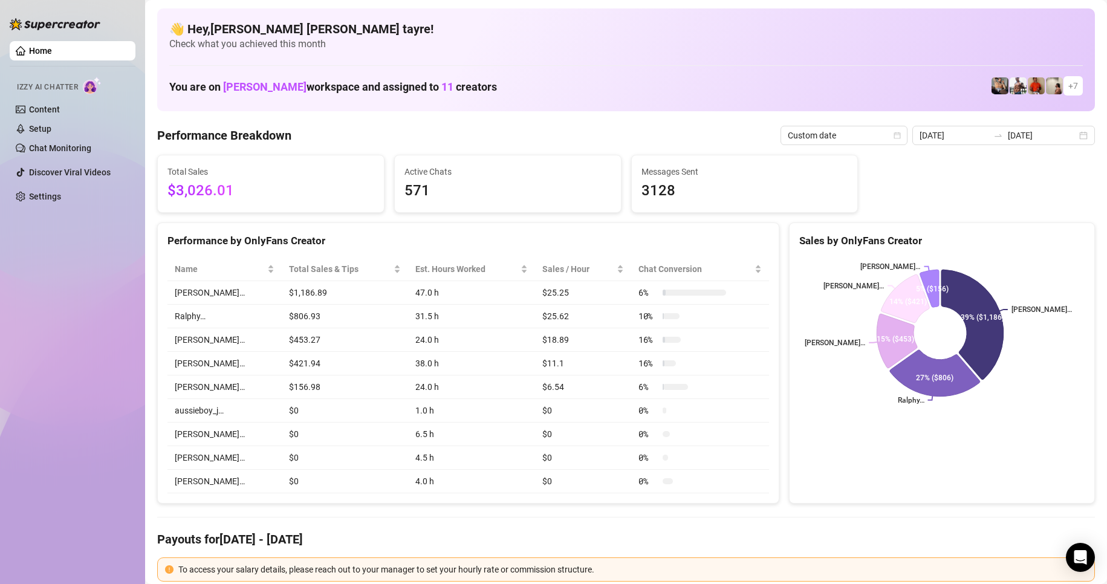
click at [71, 569] on div "Home Izzy AI Chatter Content Setup Chat Monitoring Discover Viral Videos Settin…" at bounding box center [73, 286] width 126 height 573
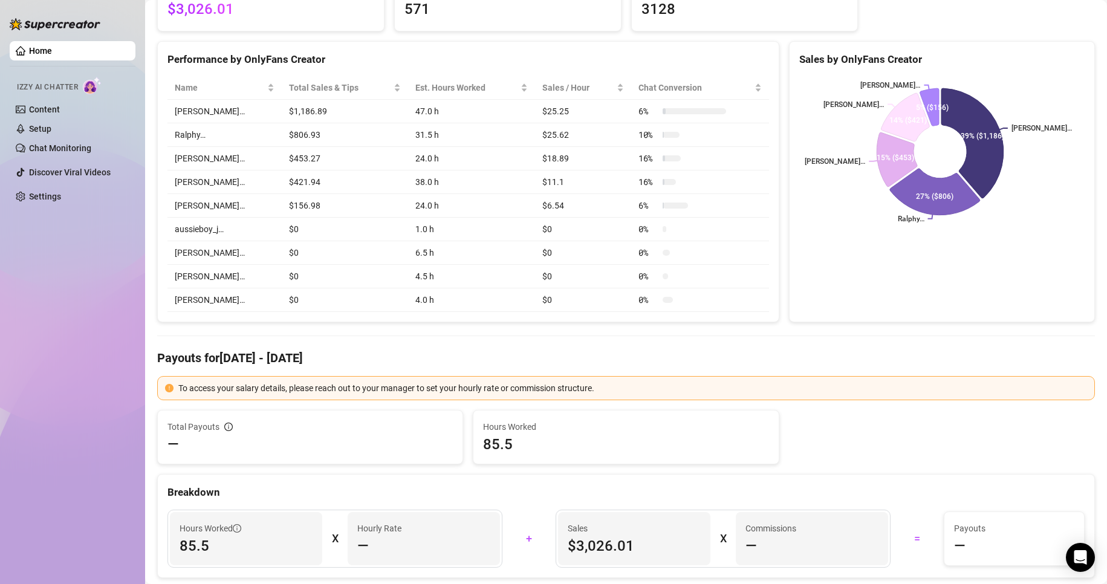
scroll to position [302, 0]
